Goal: Navigation & Orientation: Find specific page/section

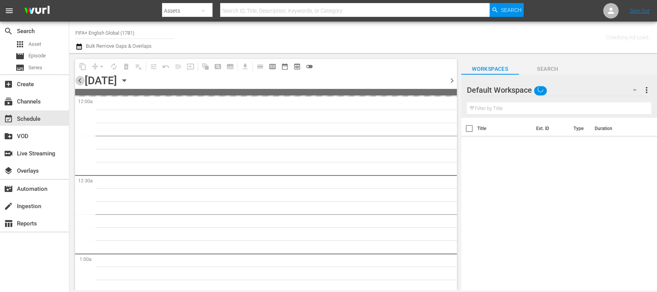
click at [82, 80] on span "chevron_left" at bounding box center [80, 81] width 10 height 10
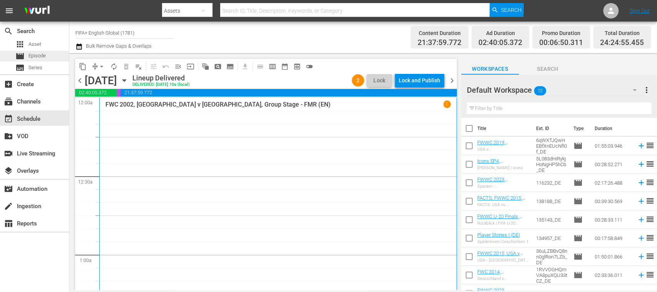
click at [38, 57] on span "Episode" at bounding box center [36, 56] width 17 height 8
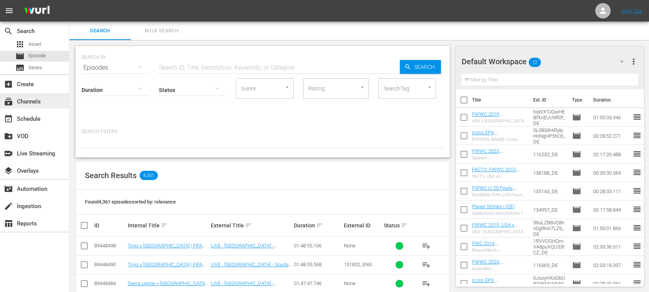
click at [34, 97] on div "subscriptions Channels" at bounding box center [21, 100] width 43 height 7
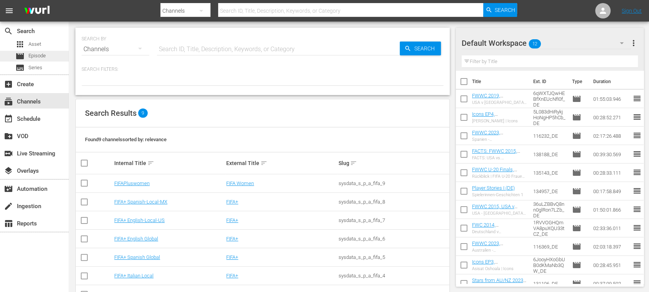
click at [41, 51] on div "movie Episode" at bounding box center [30, 56] width 30 height 11
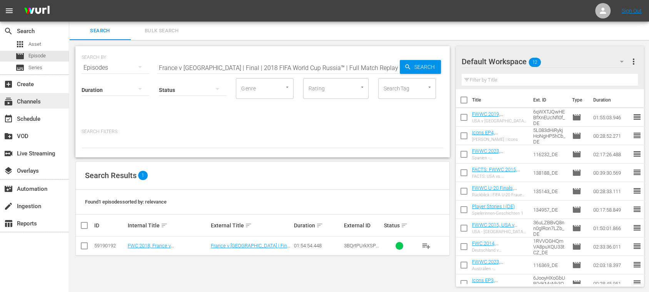
click at [38, 101] on div "subscriptions Channels" at bounding box center [21, 100] width 43 height 7
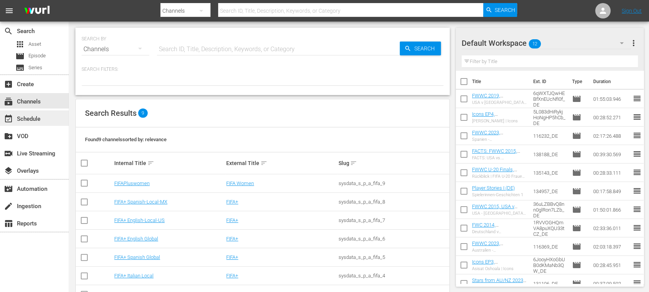
click at [37, 113] on div "event_available Schedule" at bounding box center [34, 117] width 69 height 15
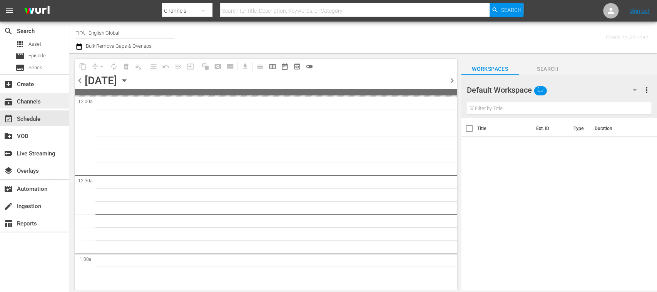
click at [38, 102] on div "subscriptions Channels" at bounding box center [21, 100] width 43 height 7
